Goal: Information Seeking & Learning: Learn about a topic

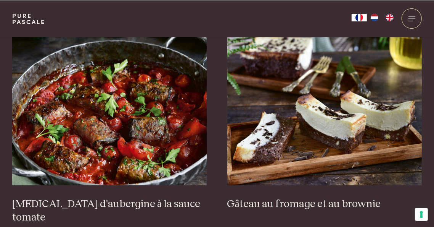
scroll to position [313, 0]
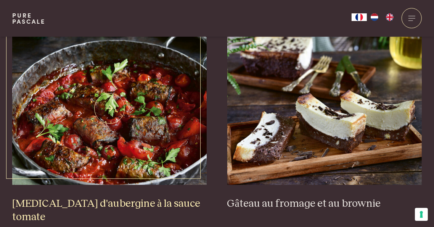
click at [148, 206] on h3 "[MEDICAL_DATA] d'aubergine à la sauce tomate" at bounding box center [109, 210] width 195 height 26
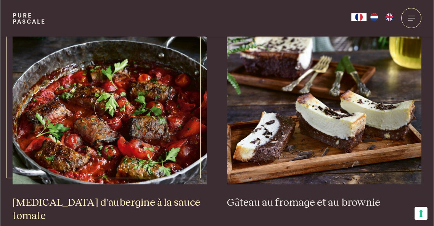
scroll to position [349, 0]
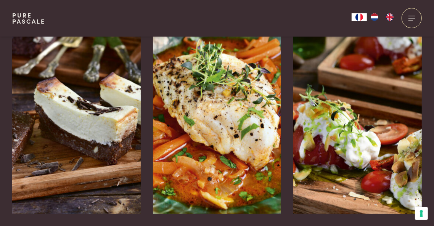
scroll to position [1978, 0]
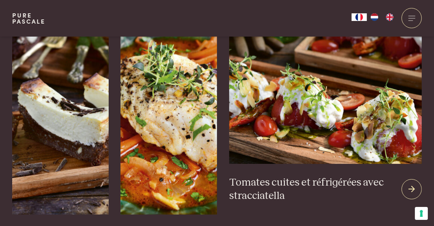
click at [359, 176] on h3 "Tomates cuites et réfrigérées avec stracciatella" at bounding box center [312, 189] width 166 height 26
click at [364, 176] on h3 "Tomates cuites et réfrigérées avec stracciatella" at bounding box center [312, 189] width 166 height 26
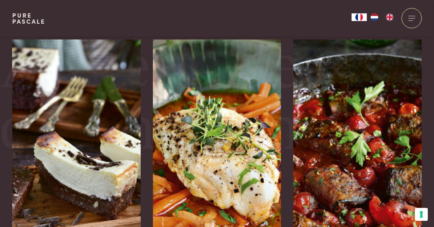
scroll to position [1629, 0]
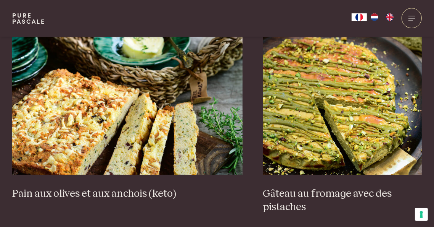
scroll to position [746, 0]
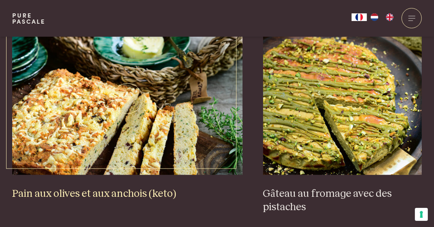
click at [137, 187] on h3 "Pain aux olives et aux anchois (keto)" at bounding box center [127, 193] width 231 height 13
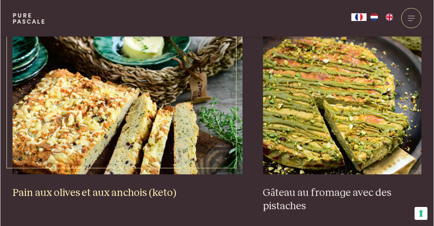
scroll to position [782, 0]
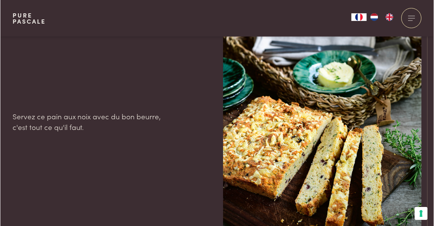
scroll to position [1164, 0]
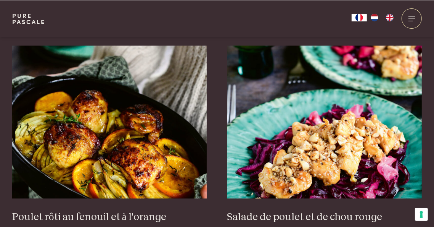
scroll to position [934, 0]
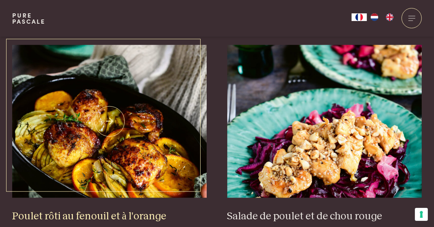
click at [135, 210] on h3 "Poulet rôti au fenouil et à l'orange" at bounding box center [109, 216] width 195 height 13
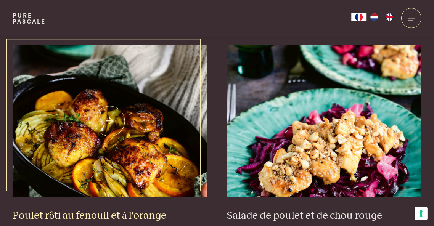
scroll to position [970, 0]
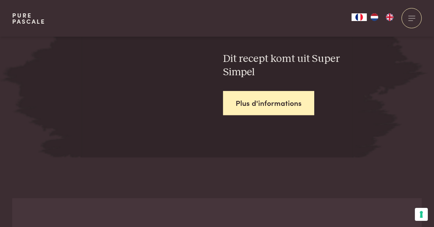
scroll to position [1278, 0]
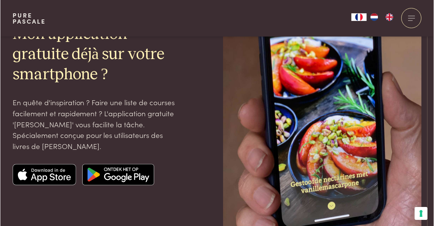
scroll to position [2030, 0]
